Goal: Understand process/instructions: Learn how to perform a task or action

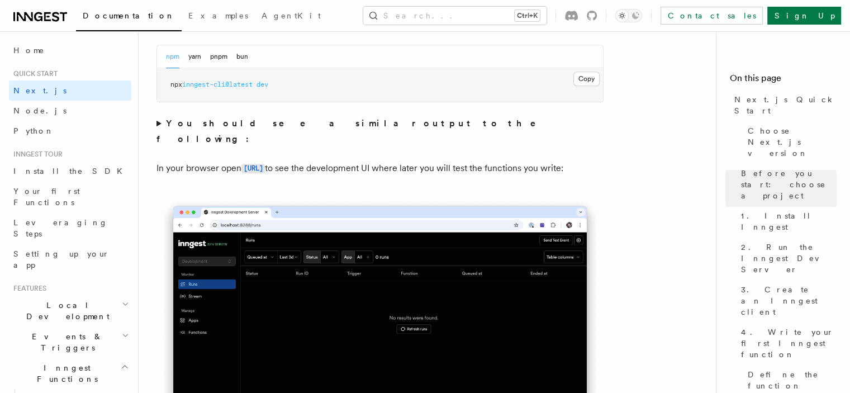
scroll to position [726, 0]
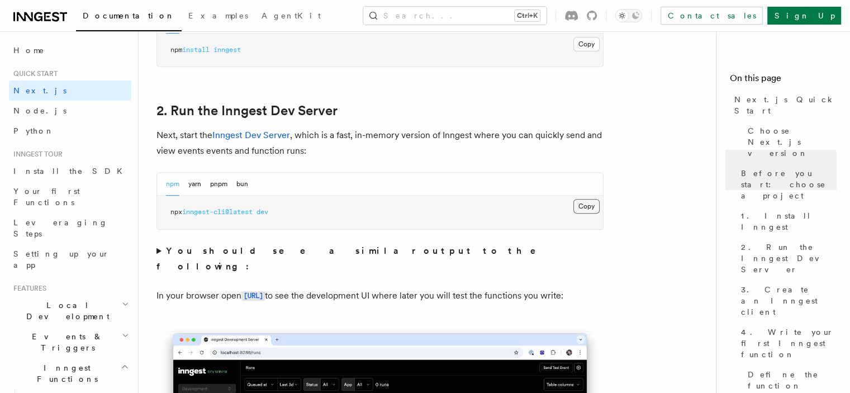
click at [581, 201] on button "Copy Copied" at bounding box center [586, 206] width 26 height 15
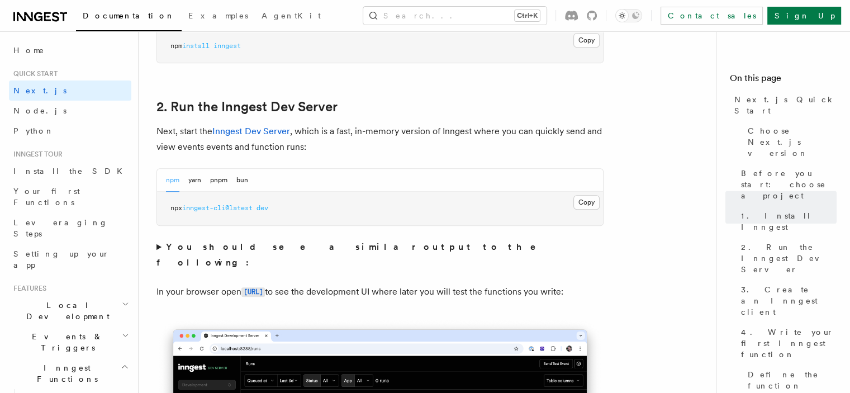
scroll to position [723, 0]
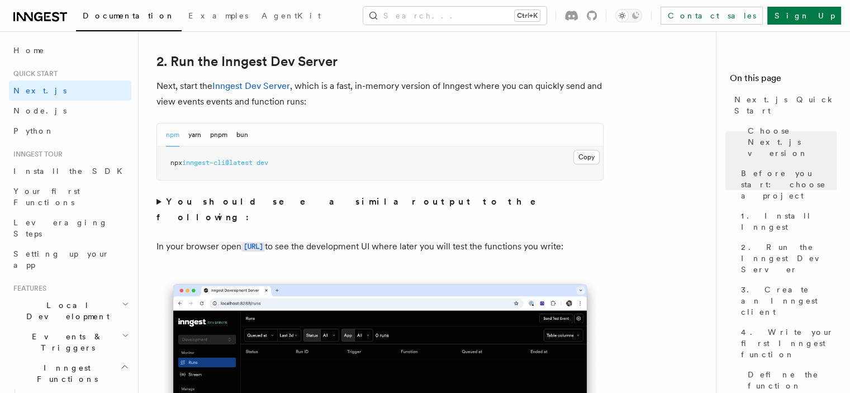
scroll to position [779, 0]
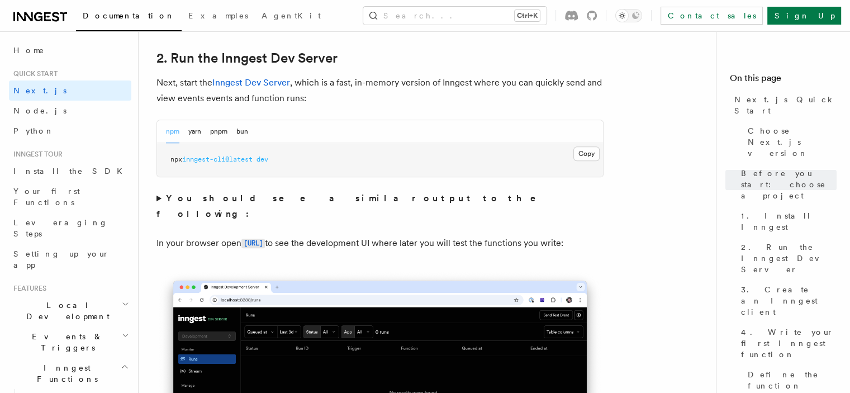
drag, startPoint x: 590, startPoint y: 149, endPoint x: 571, endPoint y: 178, distance: 33.9
click at [590, 150] on button "Copy Copied" at bounding box center [586, 153] width 26 height 15
click at [588, 153] on button "Copy Copied" at bounding box center [586, 153] width 26 height 15
